Goal: Find specific page/section: Find specific page/section

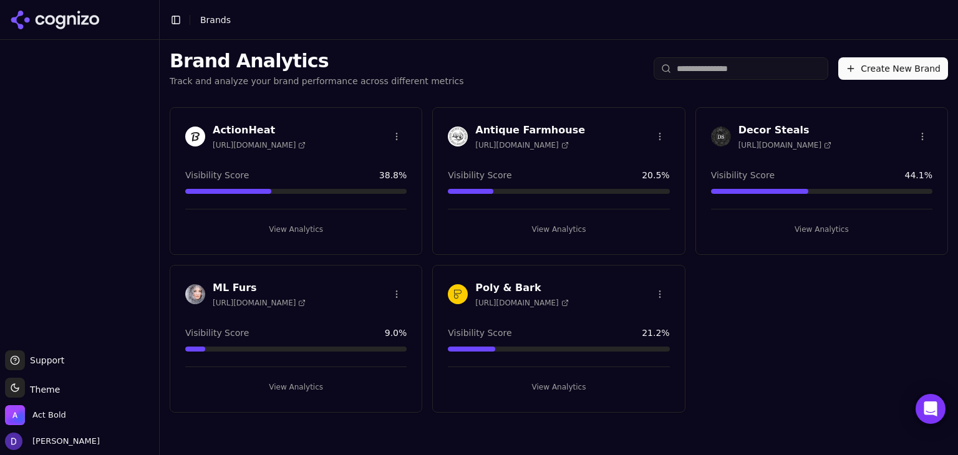
click at [521, 130] on h3 "Antique Farmhouse" at bounding box center [530, 130] width 110 height 15
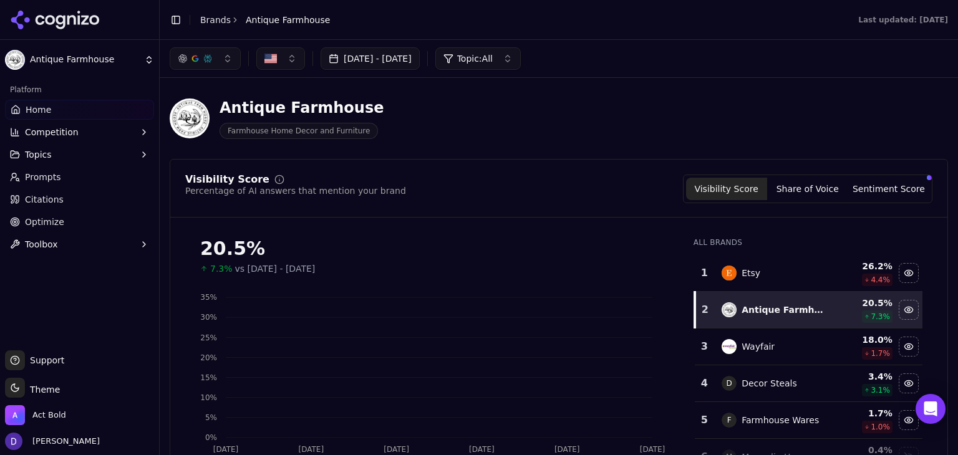
click at [386, 56] on button "[DATE] - [DATE]" at bounding box center [370, 58] width 99 height 22
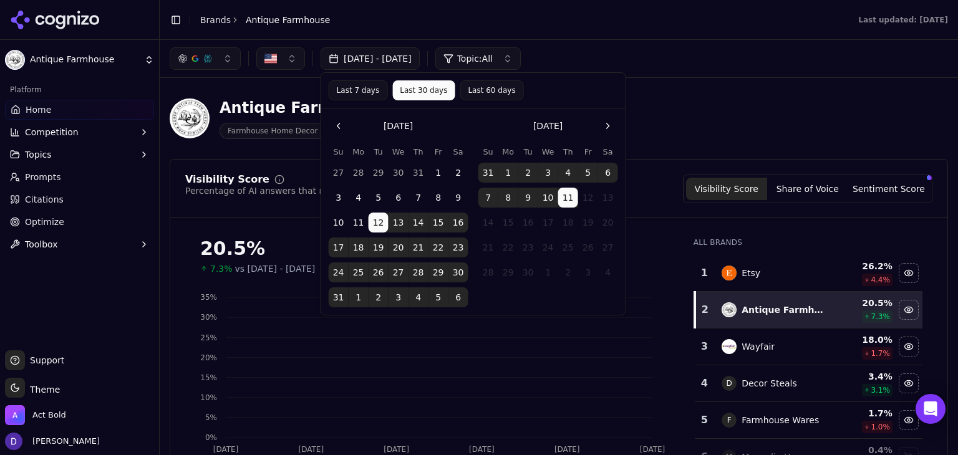
click at [354, 88] on button "Last 7 days" at bounding box center [358, 90] width 59 height 20
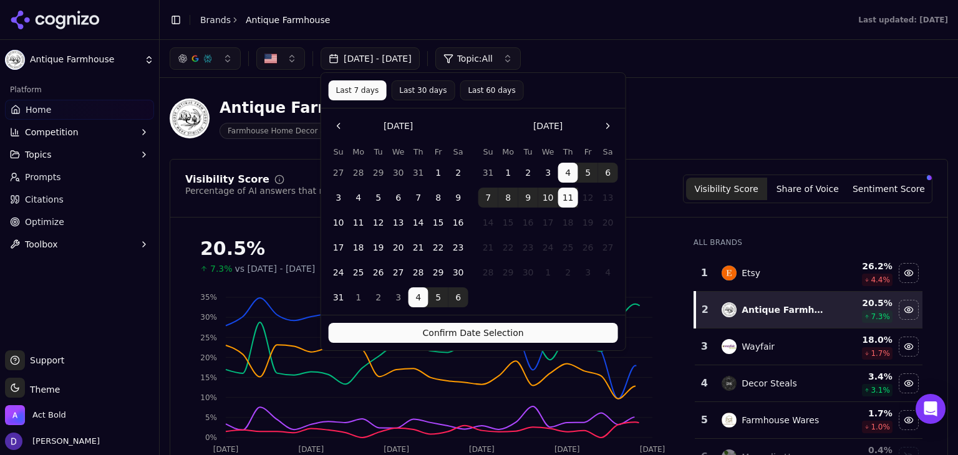
click at [433, 334] on button "Confirm Date Selection" at bounding box center [473, 333] width 289 height 20
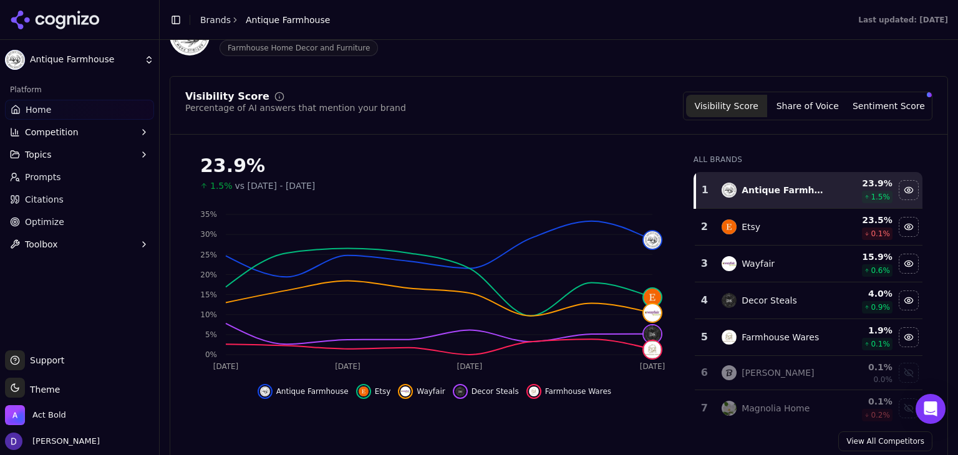
scroll to position [166, 0]
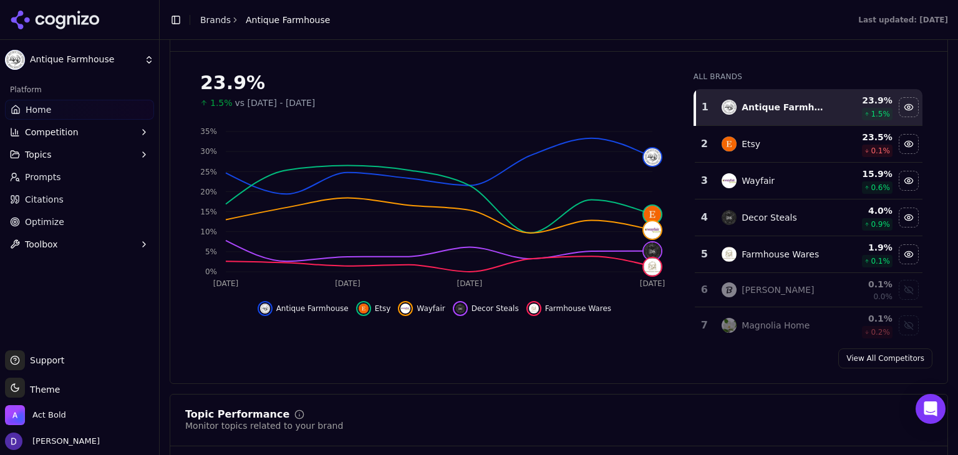
click at [210, 21] on link "Brands" at bounding box center [215, 20] width 31 height 10
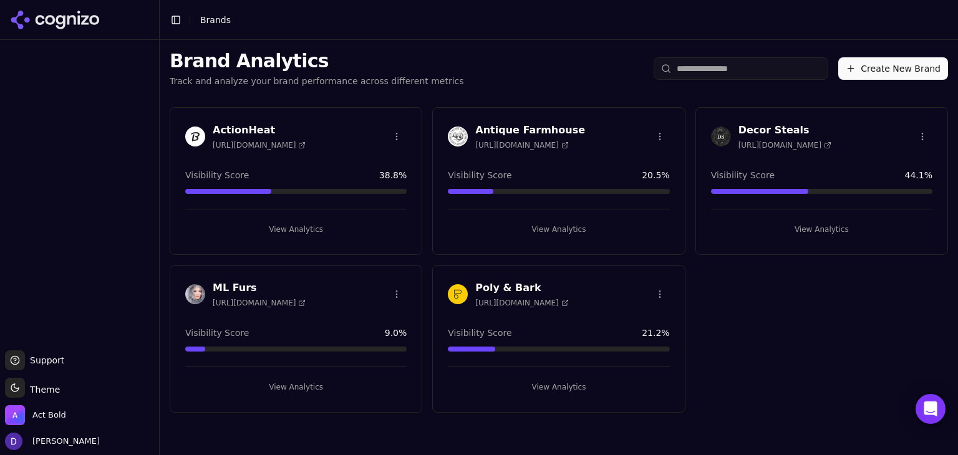
click at [767, 119] on div "Decor Steals [URL][DOMAIN_NAME] Visibility Score 44.1 % View Analytics" at bounding box center [822, 181] width 253 height 148
click at [762, 135] on h3 "Decor Steals" at bounding box center [785, 130] width 93 height 15
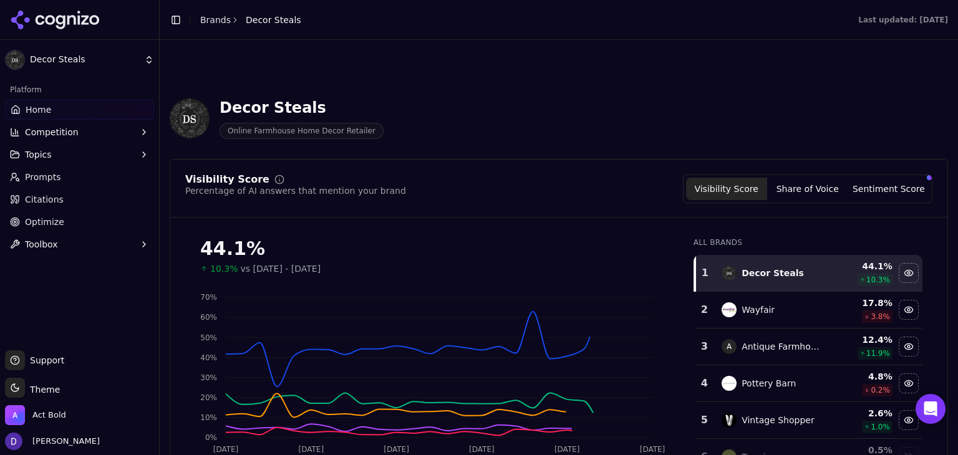
scroll to position [83, 0]
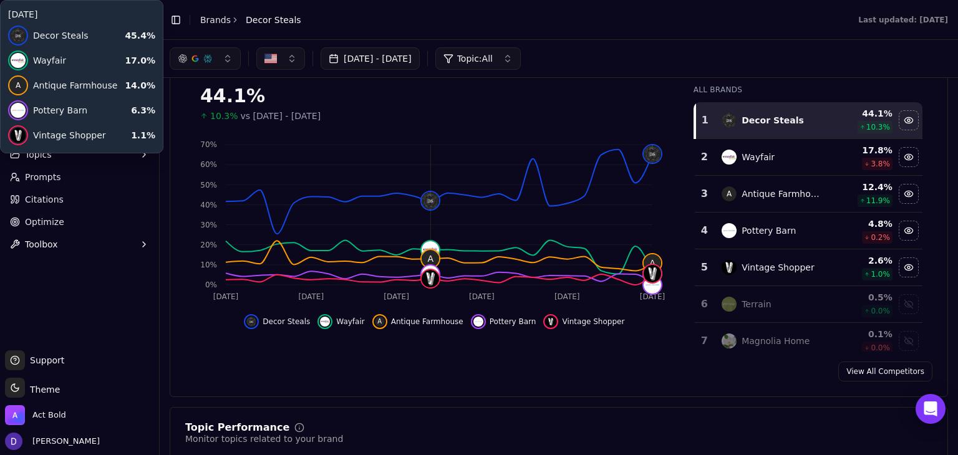
click at [379, 53] on button "[DATE] - [DATE]" at bounding box center [370, 58] width 99 height 22
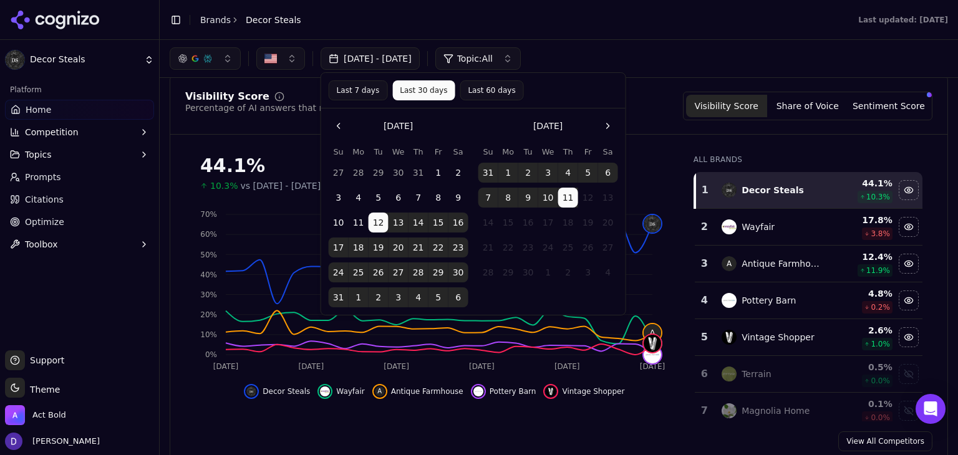
click at [346, 95] on button "Last 7 days" at bounding box center [358, 90] width 59 height 20
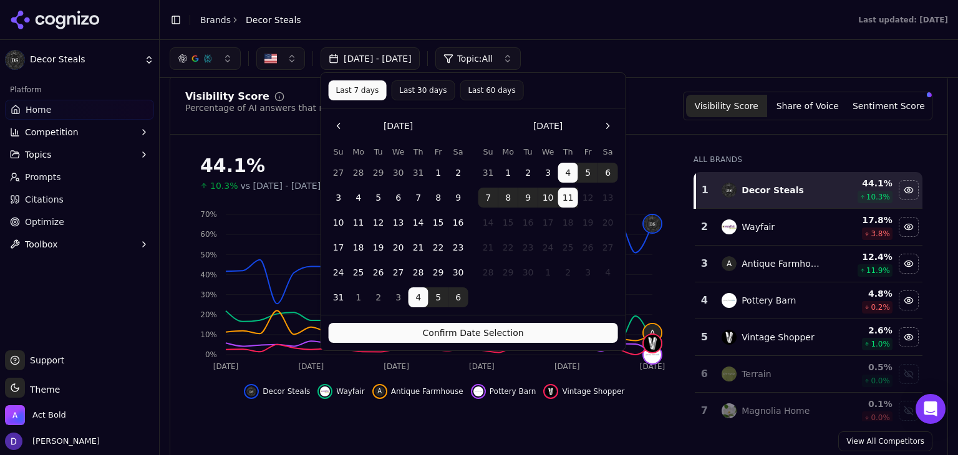
click at [426, 334] on button "Confirm Date Selection" at bounding box center [473, 333] width 289 height 20
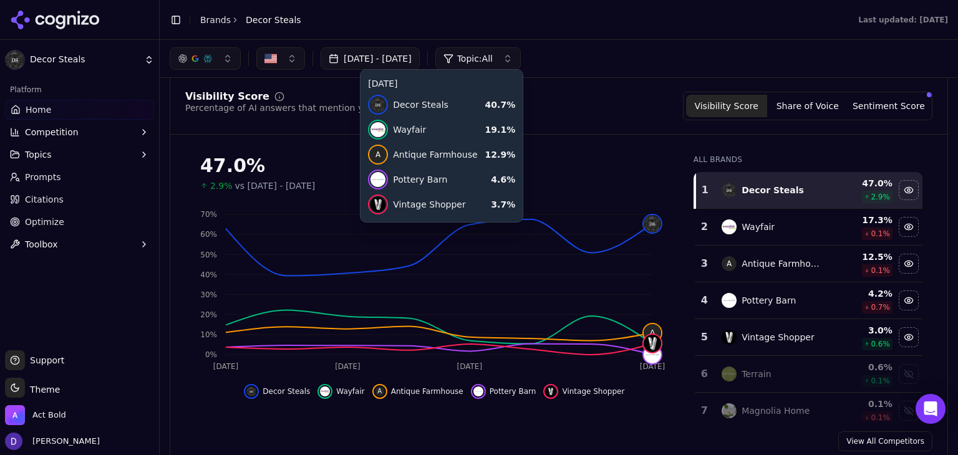
click at [212, 23] on link "Brands" at bounding box center [215, 20] width 31 height 10
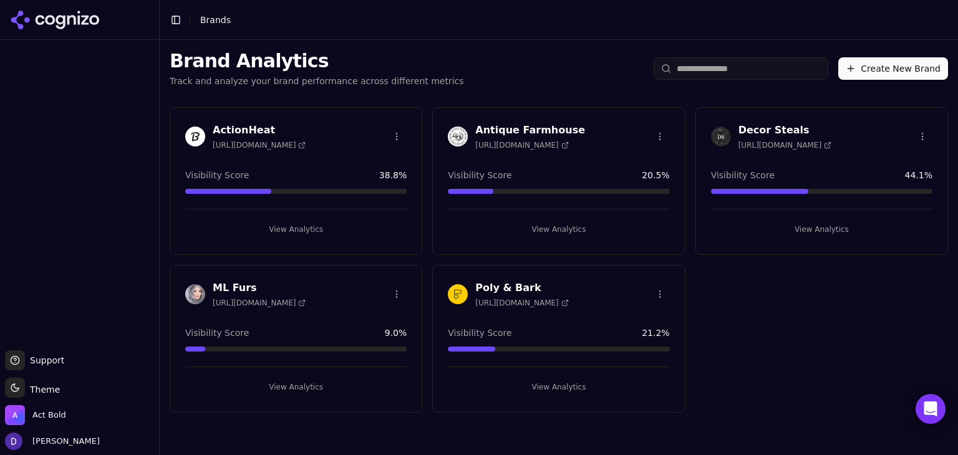
click at [233, 132] on h3 "ActionHeat" at bounding box center [259, 130] width 93 height 15
